Goal: Check status

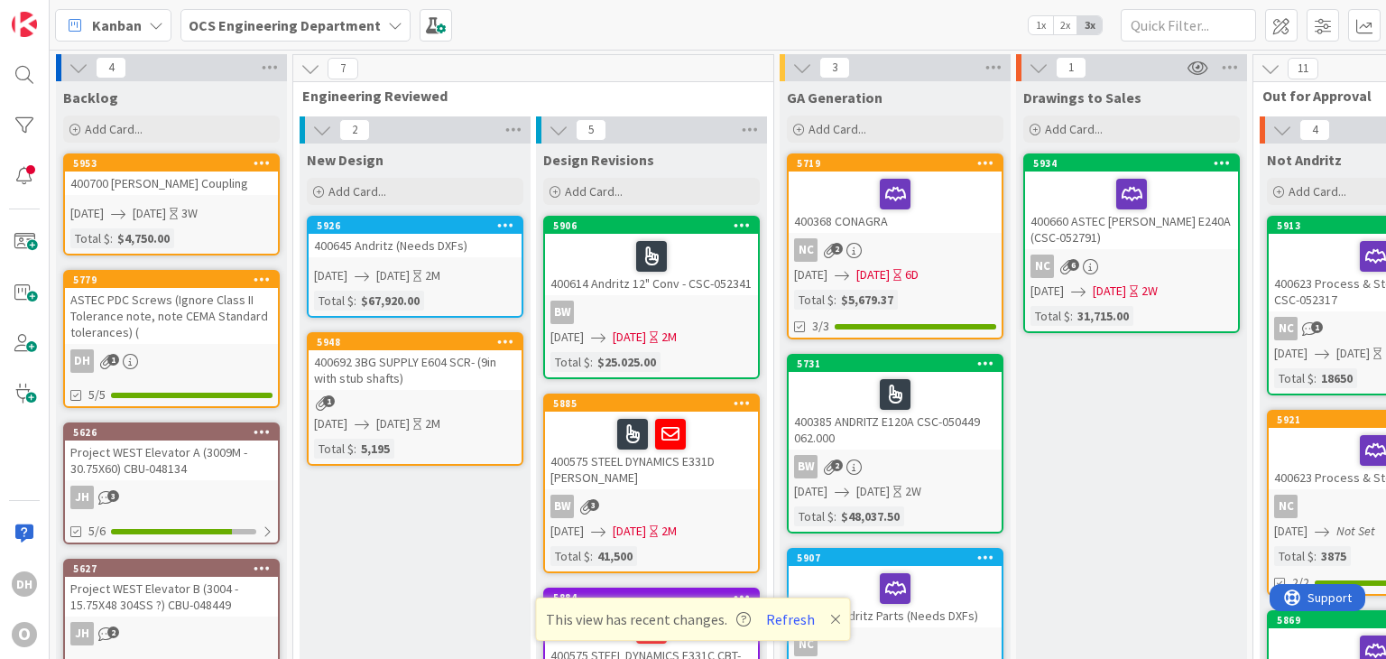
click at [959, 253] on div "NC 2" at bounding box center [895, 249] width 213 height 23
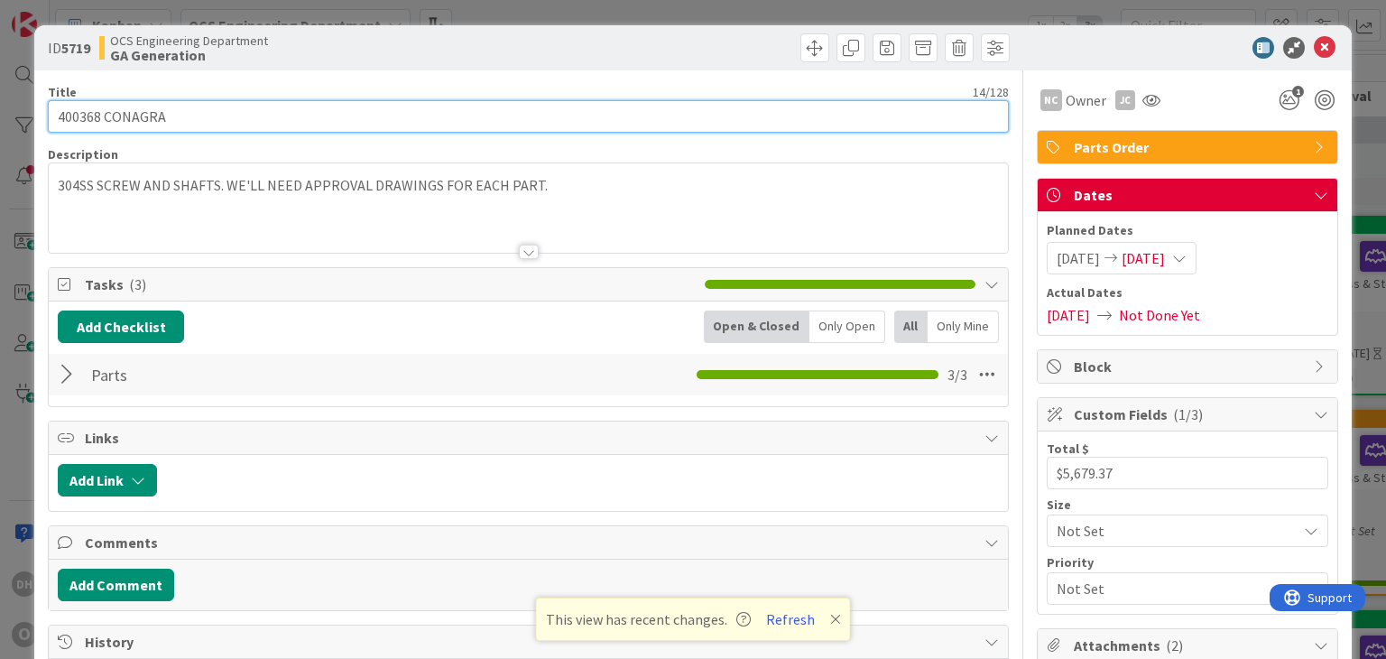
click at [473, 115] on input "400368 CONAGRA" at bounding box center [528, 116] width 960 height 32
type input "400368 CONAGRA SCR-052886"
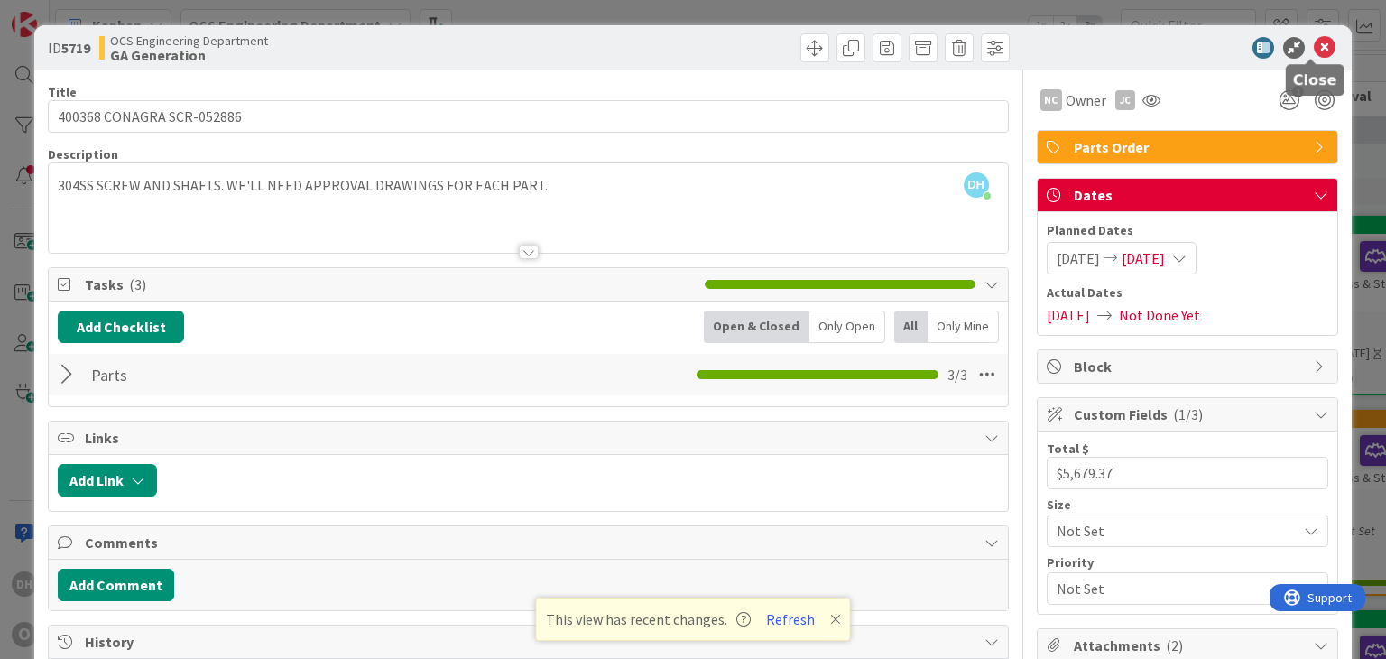
click at [1314, 45] on icon at bounding box center [1325, 48] width 22 height 22
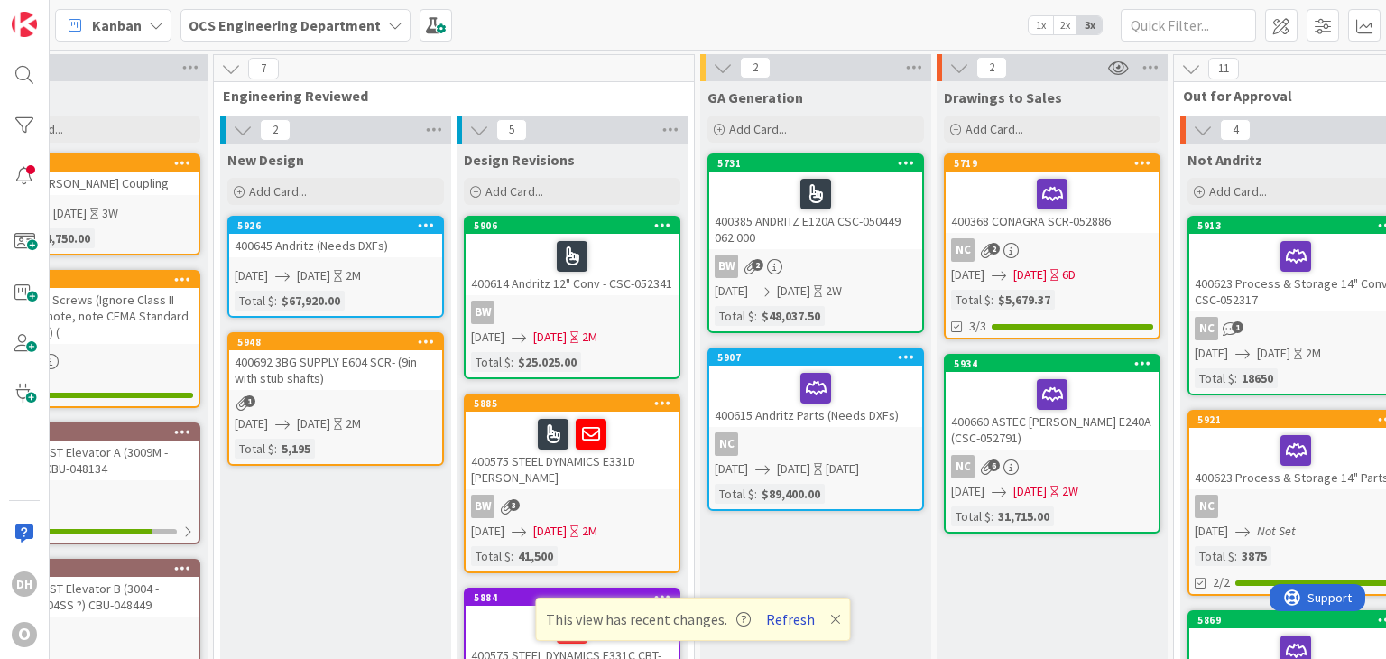
click at [784, 626] on button "Refresh" at bounding box center [790, 618] width 61 height 23
